Goal: Information Seeking & Learning: Find specific page/section

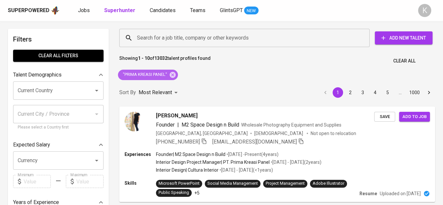
drag, startPoint x: 175, startPoint y: 75, endPoint x: 272, endPoint y: 205, distance: 162.1
click at [175, 75] on icon at bounding box center [173, 75] width 6 height 6
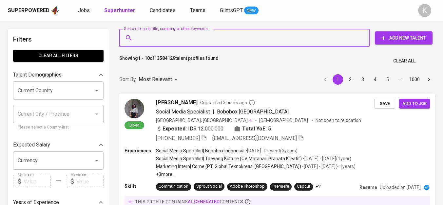
click at [185, 40] on input "Search for a job title, company or other keywords" at bounding box center [245, 38] width 221 height 12
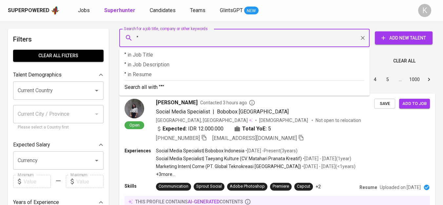
paste input "PT Putra Sinar Permaja"
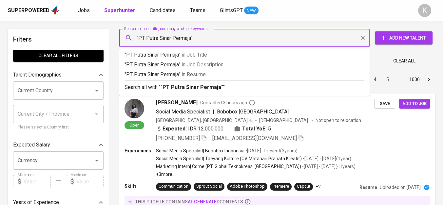
click at [146, 33] on input ""PT Putra Sinar Permaja"" at bounding box center [245, 38] width 221 height 12
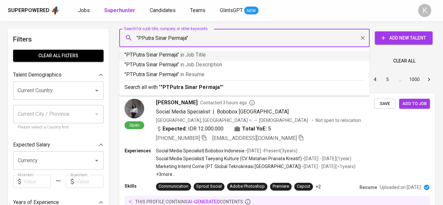
type input ""Putra Sinar Permaja""
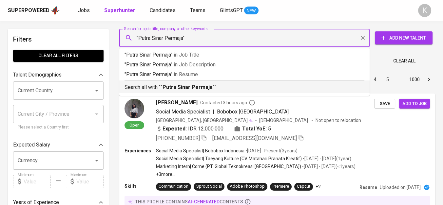
click at [217, 91] on li "Search all with " "Putra Sinar Permaja" "" at bounding box center [244, 87] width 250 height 13
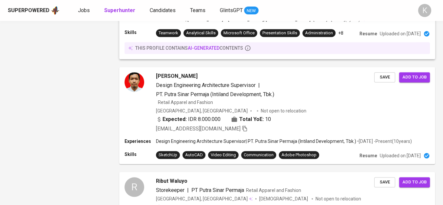
scroll to position [618, 0]
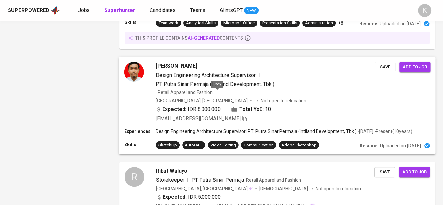
click at [242, 116] on icon "button" at bounding box center [245, 119] width 6 height 6
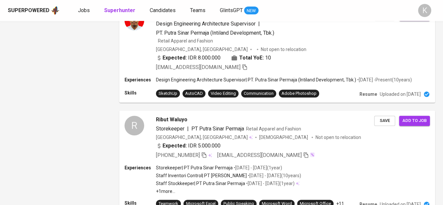
scroll to position [0, 0]
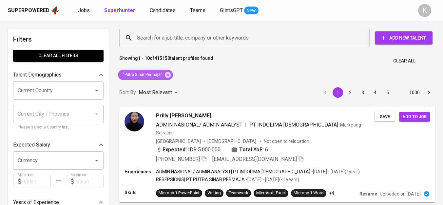
drag, startPoint x: 169, startPoint y: 75, endPoint x: 133, endPoint y: 4, distance: 79.8
click at [169, 75] on icon at bounding box center [167, 74] width 7 height 7
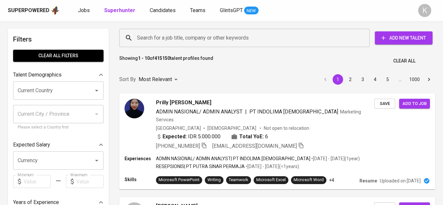
click at [169, 35] on input "Search for a job title, company or other keywords" at bounding box center [245, 38] width 221 height 12
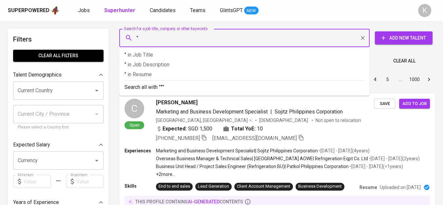
paste input "CV. RAJAWALI MAKMUR BERSAMA"
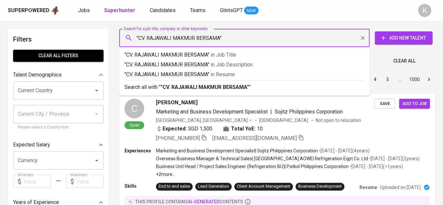
click at [149, 34] on input ""CV. RAJAWALI MAKMUR BERSAMA"" at bounding box center [245, 38] width 221 height 12
type input ""RAJAWALI MAKMUR BERSAMA""
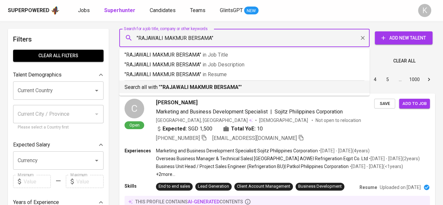
click at [203, 88] on b ""RAJAWALI MAKMUR BERSAMA"" at bounding box center [200, 87] width 80 height 6
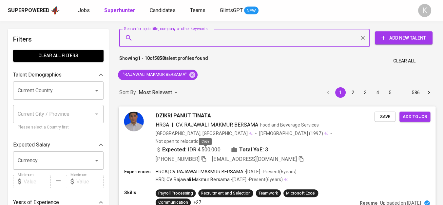
click at [204, 156] on icon "button" at bounding box center [204, 159] width 6 height 6
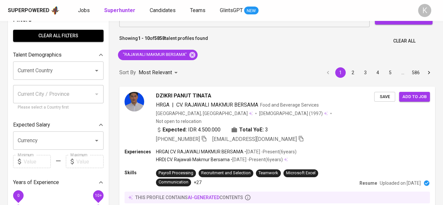
scroll to position [36, 0]
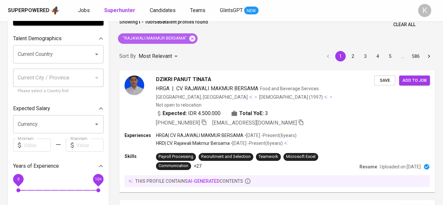
click at [189, 39] on icon at bounding box center [192, 38] width 6 height 6
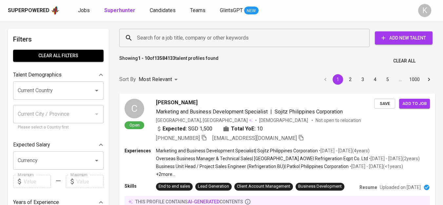
click at [182, 39] on input "Search for a job title, company or other keywords" at bounding box center [245, 38] width 221 height 12
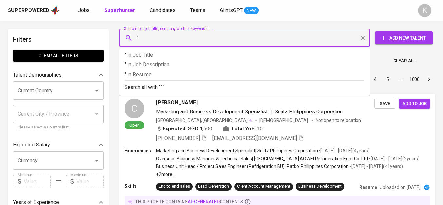
paste input "PT Sumatera Synergy [GEOGRAPHIC_DATA]"
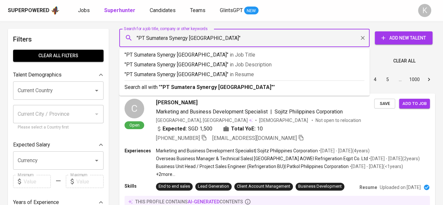
click at [147, 37] on input ""PT Sumatera Synergy [GEOGRAPHIC_DATA]"" at bounding box center [245, 38] width 221 height 12
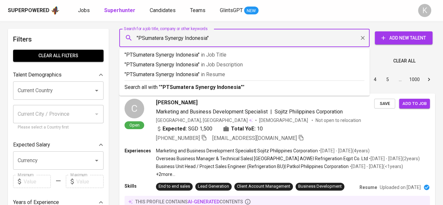
type input ""Sumatera Synergy [GEOGRAPHIC_DATA]""
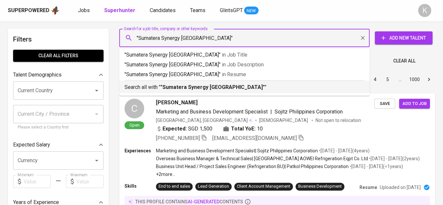
click at [225, 89] on b ""Sumatera Synergy [GEOGRAPHIC_DATA]"" at bounding box center [212, 87] width 104 height 6
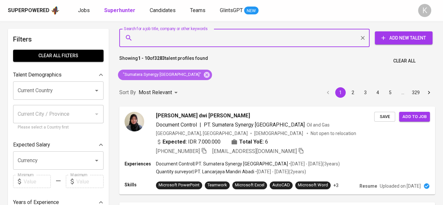
drag, startPoint x: 184, startPoint y: 75, endPoint x: 217, endPoint y: 1, distance: 81.0
click at [204, 75] on icon at bounding box center [207, 75] width 6 height 6
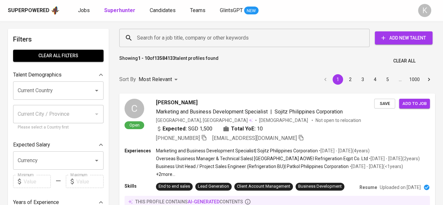
click at [189, 40] on input "Search for a job title, company or other keywords" at bounding box center [245, 38] width 221 height 12
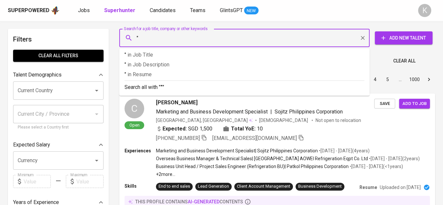
paste input "Persada Konstruksi"
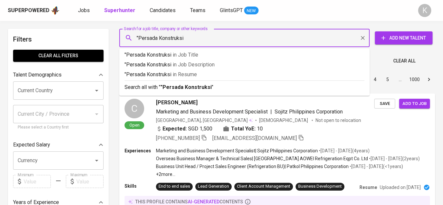
type input ""Persada Konstruksi""
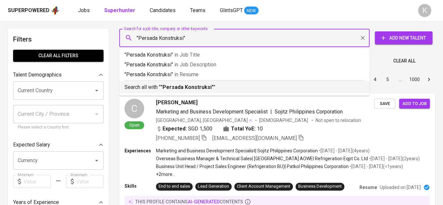
click at [195, 85] on b ""Persada Konstruksi"" at bounding box center [186, 87] width 53 height 6
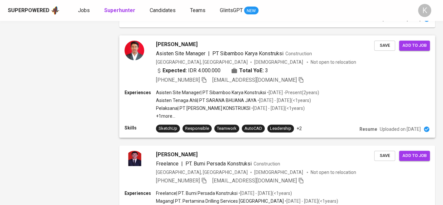
scroll to position [461, 0]
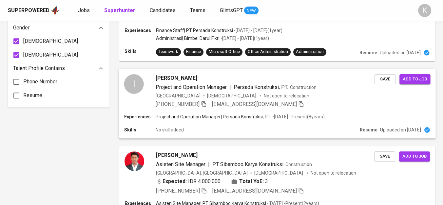
drag, startPoint x: 202, startPoint y: 97, endPoint x: 209, endPoint y: 102, distance: 8.3
click at [202, 101] on icon "button" at bounding box center [204, 104] width 6 height 6
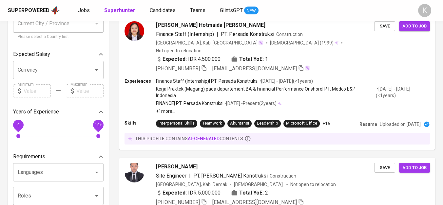
scroll to position [0, 0]
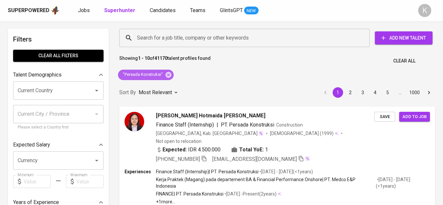
drag, startPoint x: 165, startPoint y: 76, endPoint x: 179, endPoint y: 65, distance: 17.7
click at [165, 76] on icon at bounding box center [168, 75] width 6 height 6
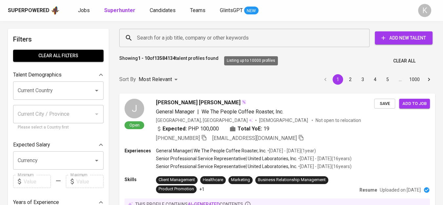
click at [170, 40] on input "Search for a job title, company or other keywords" at bounding box center [245, 38] width 221 height 12
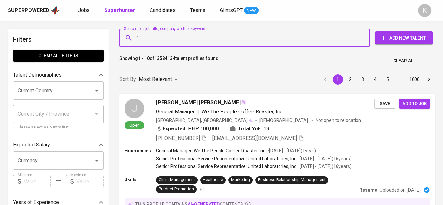
paste input "Arthamigas"
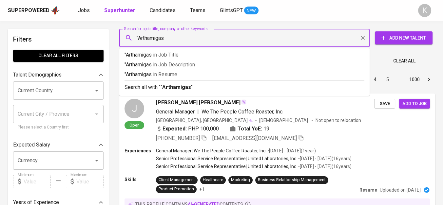
type input ""Arthamigas""
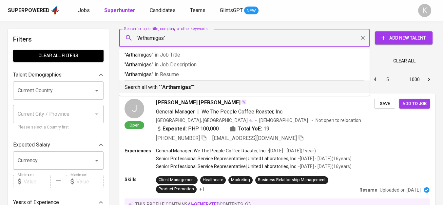
click at [179, 83] on p "Search all with " "Arthamigas" "" at bounding box center [244, 87] width 240 height 8
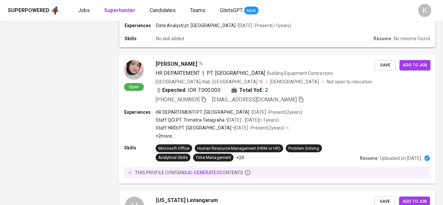
scroll to position [873, 0]
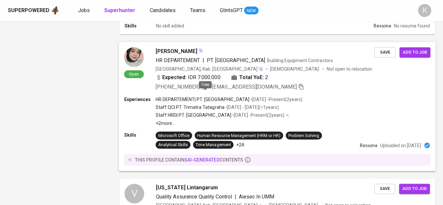
click at [206, 90] on icon "button" at bounding box center [204, 87] width 6 height 6
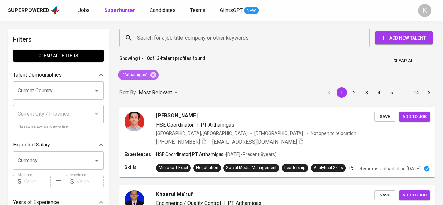
drag, startPoint x: 155, startPoint y: 73, endPoint x: 215, endPoint y: 2, distance: 93.2
click at [156, 73] on icon at bounding box center [153, 74] width 7 height 7
